Goal: Transaction & Acquisition: Book appointment/travel/reservation

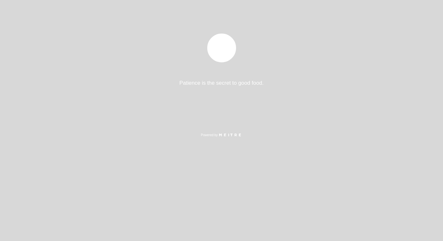
select select "es"
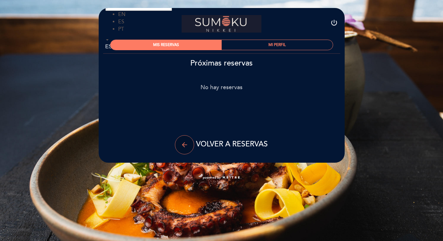
click at [185, 146] on icon "arrow_back" at bounding box center [185, 145] width 8 height 8
select select "es"
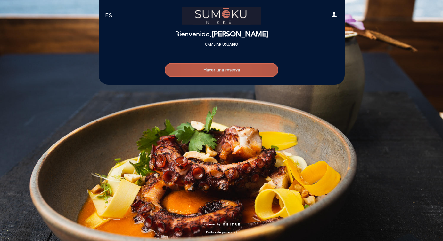
click at [231, 72] on button "Hacer una reserva" at bounding box center [222, 70] width 114 height 14
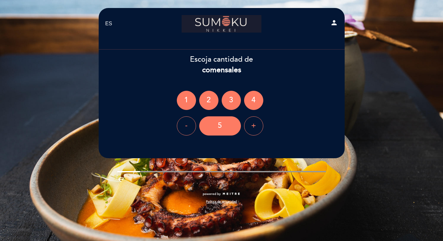
click at [331, 23] on icon "person" at bounding box center [334, 23] width 8 height 8
select select "es"
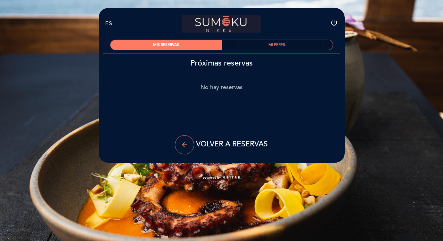
click at [264, 48] on div "MI PERFIL" at bounding box center [277, 45] width 111 height 10
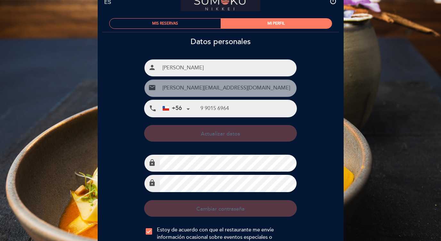
scroll to position [89, 0]
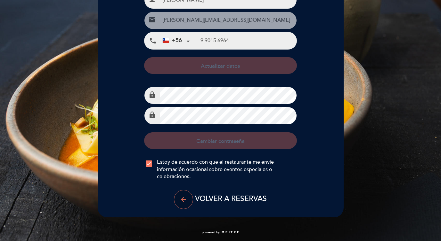
click at [186, 204] on button "arrow_back" at bounding box center [183, 199] width 19 height 19
select select "es"
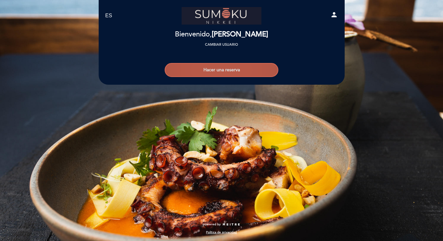
click at [234, 73] on button "Hacer una reserva" at bounding box center [222, 70] width 114 height 14
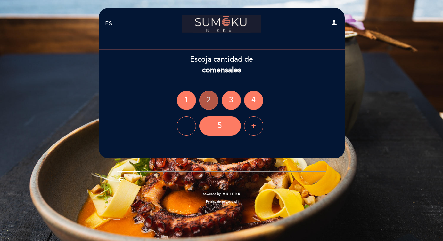
click at [207, 99] on div "2" at bounding box center [208, 100] width 19 height 19
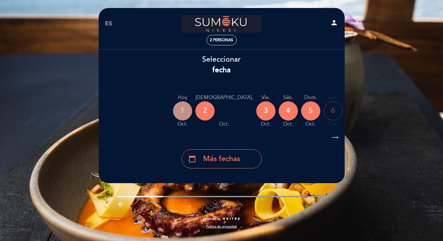
click at [185, 111] on div "1" at bounding box center [182, 110] width 19 height 19
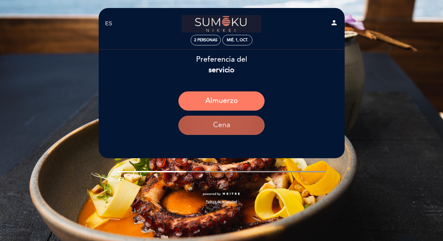
click at [216, 130] on button "Cena" at bounding box center [221, 125] width 86 height 19
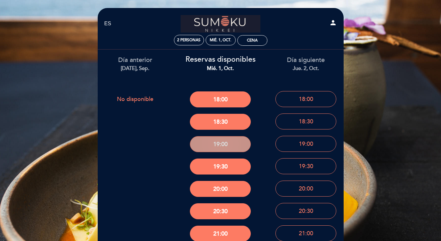
click at [217, 146] on button "19:00" at bounding box center [220, 144] width 61 height 16
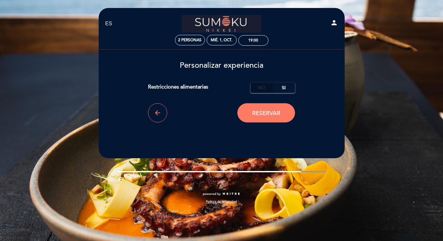
click at [265, 88] on label "No" at bounding box center [261, 88] width 22 height 11
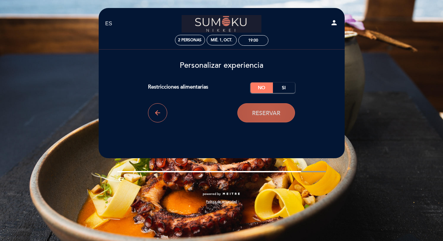
click at [264, 107] on button "Reservar" at bounding box center [266, 112] width 58 height 19
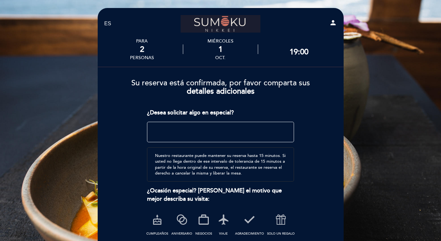
click at [258, 133] on textarea at bounding box center [220, 132] width 147 height 20
type textarea "D"
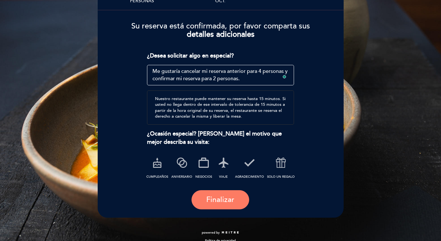
scroll to position [61, 0]
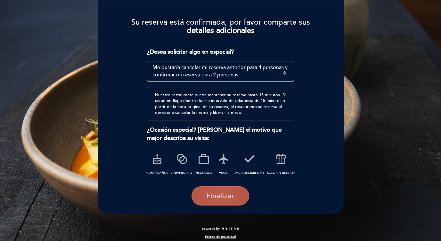
type textarea "Me gustaría cancelar mi reserva anterior para 4 personas y confirmar mi reserva…"
click at [225, 191] on button "Finalizar" at bounding box center [220, 196] width 58 height 19
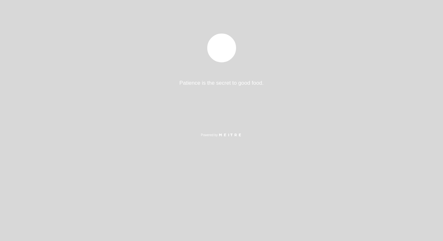
select select "es"
